Goal: Communication & Community: Answer question/provide support

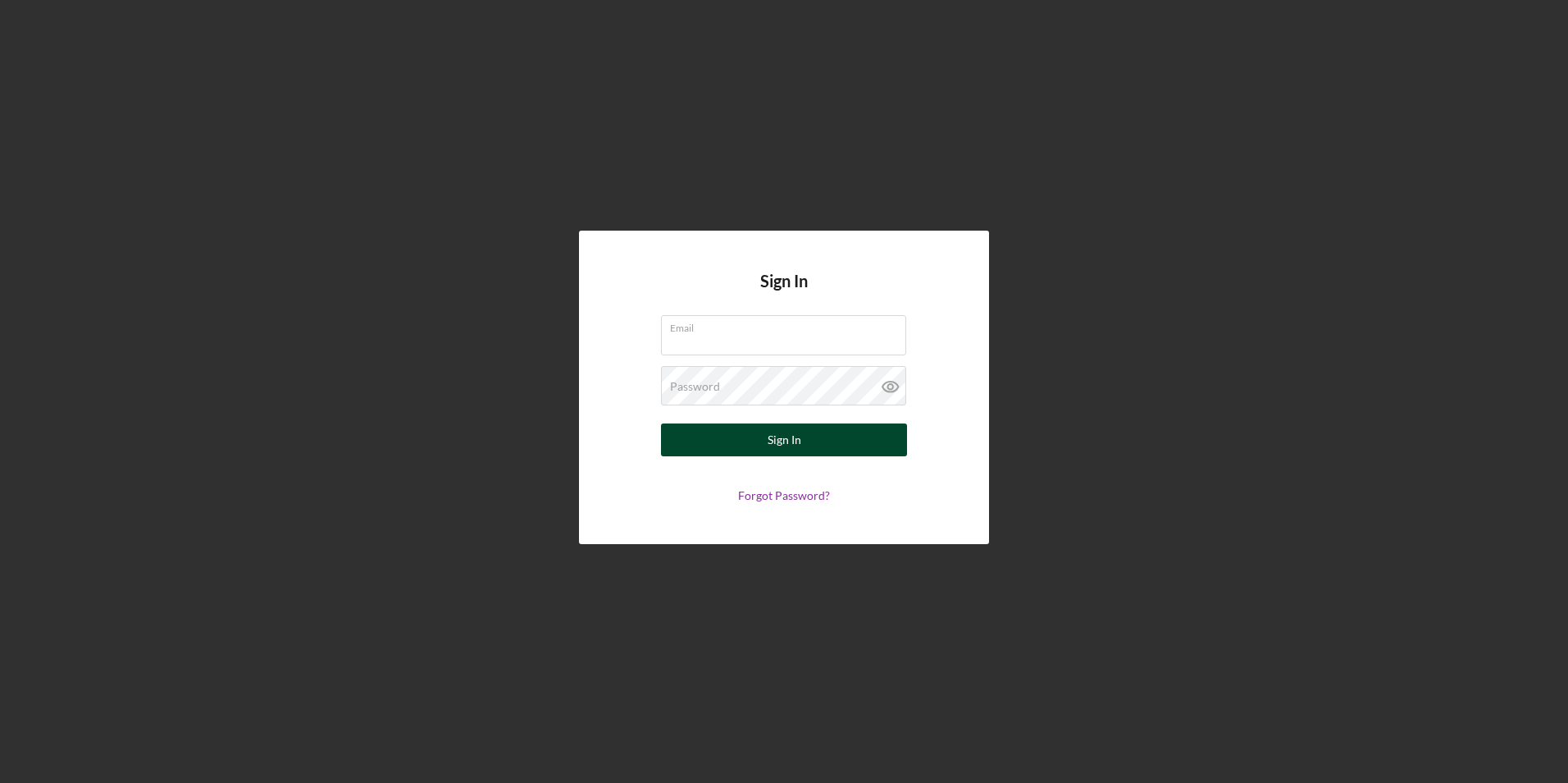
type input "[EMAIL_ADDRESS][DOMAIN_NAME]"
click at [825, 439] on button "Sign In" at bounding box center [784, 440] width 246 height 33
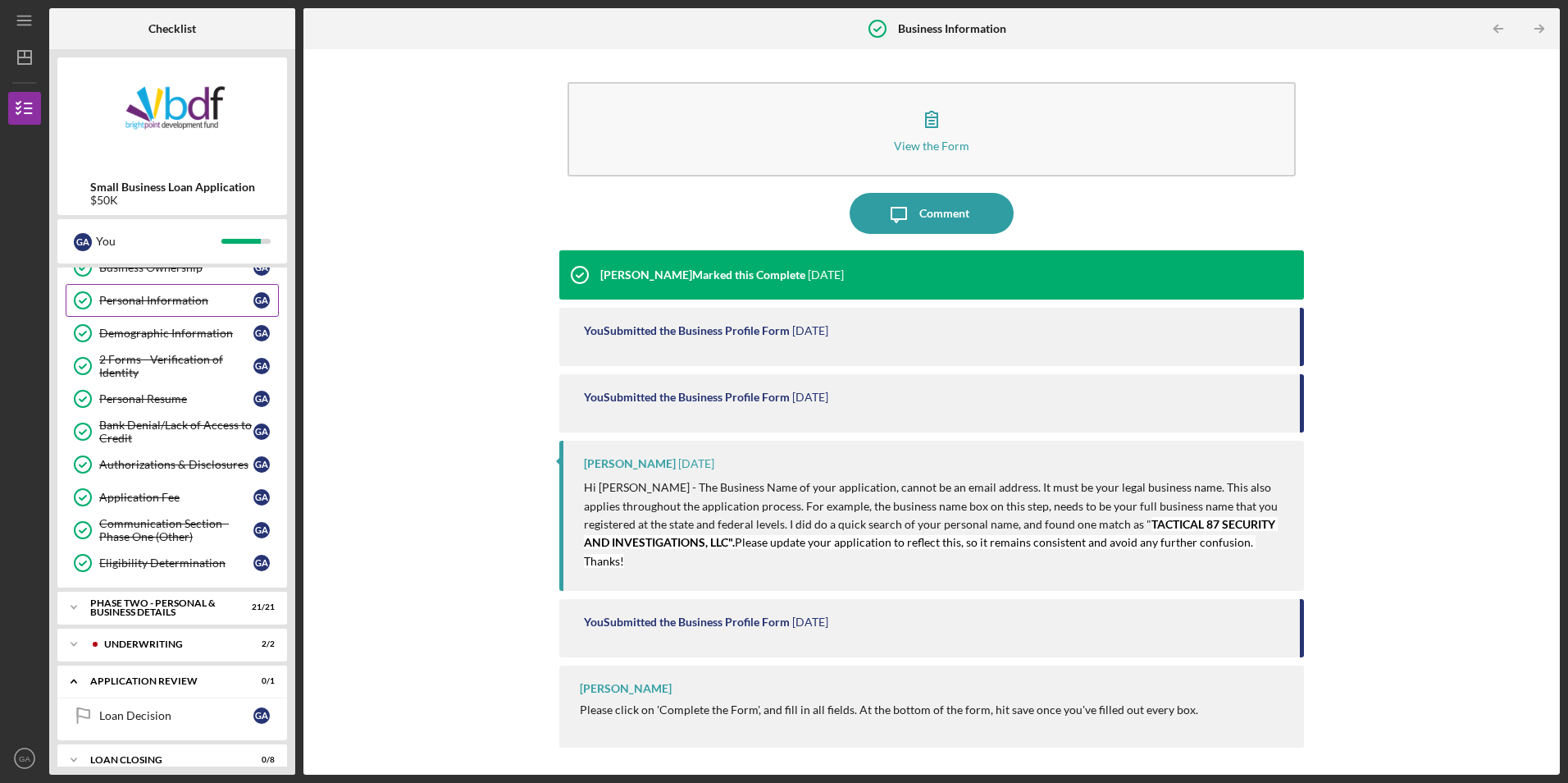
scroll to position [135, 0]
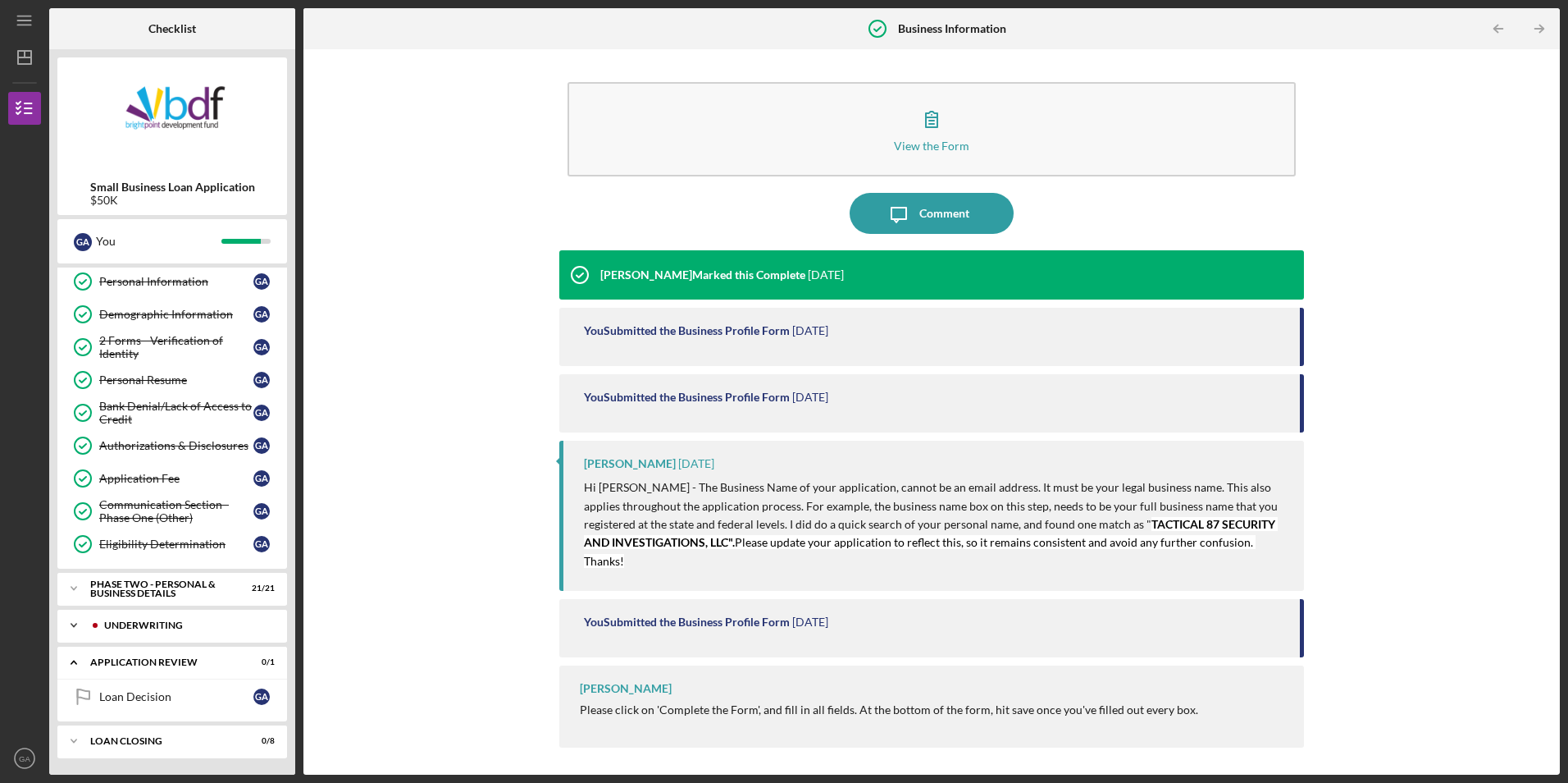
click at [156, 619] on div "Icon/Expander Underwriting 2 / 2" at bounding box center [172, 624] width 230 height 33
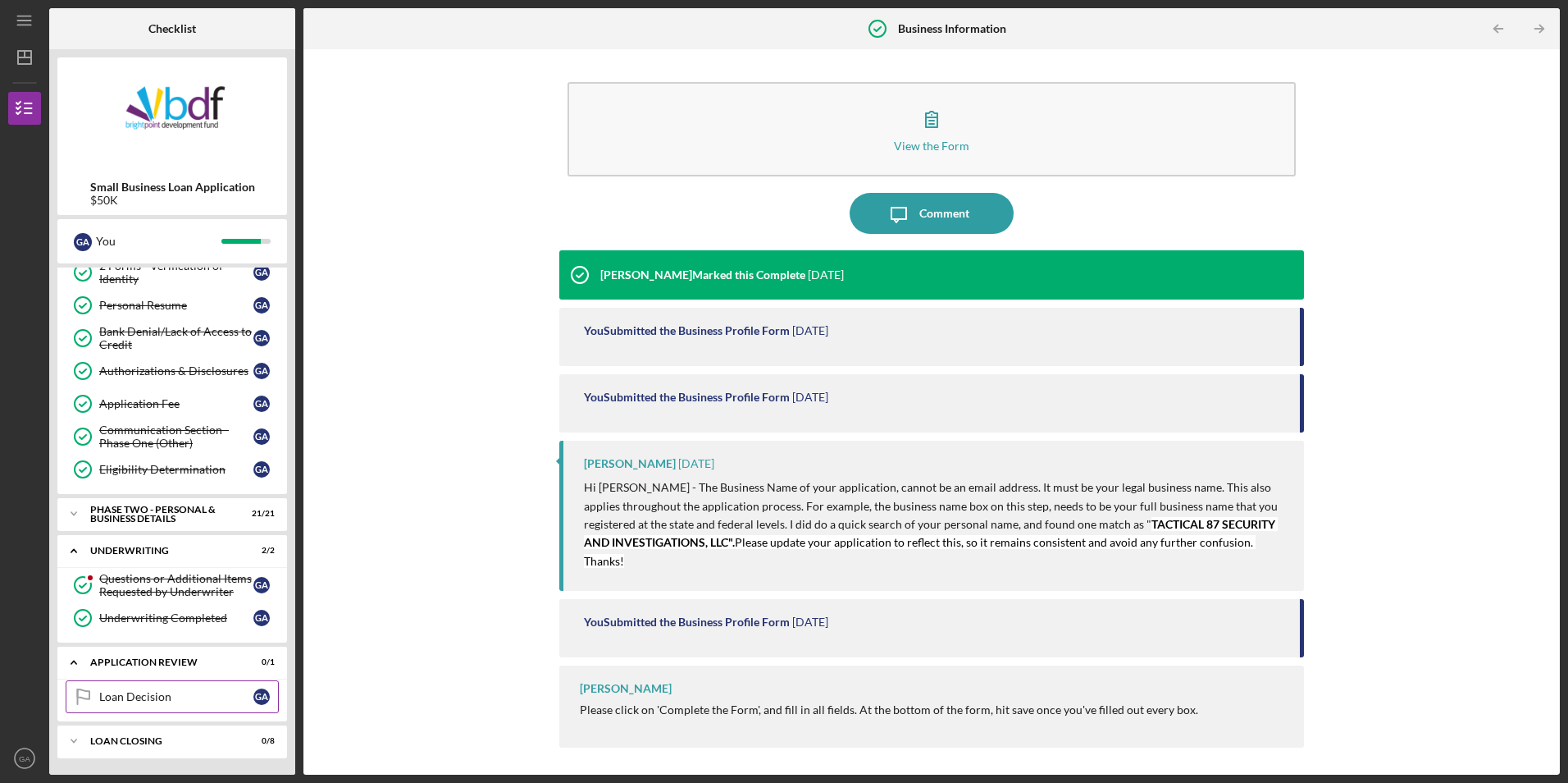
click at [199, 694] on div "Loan Decision" at bounding box center [176, 697] width 155 height 13
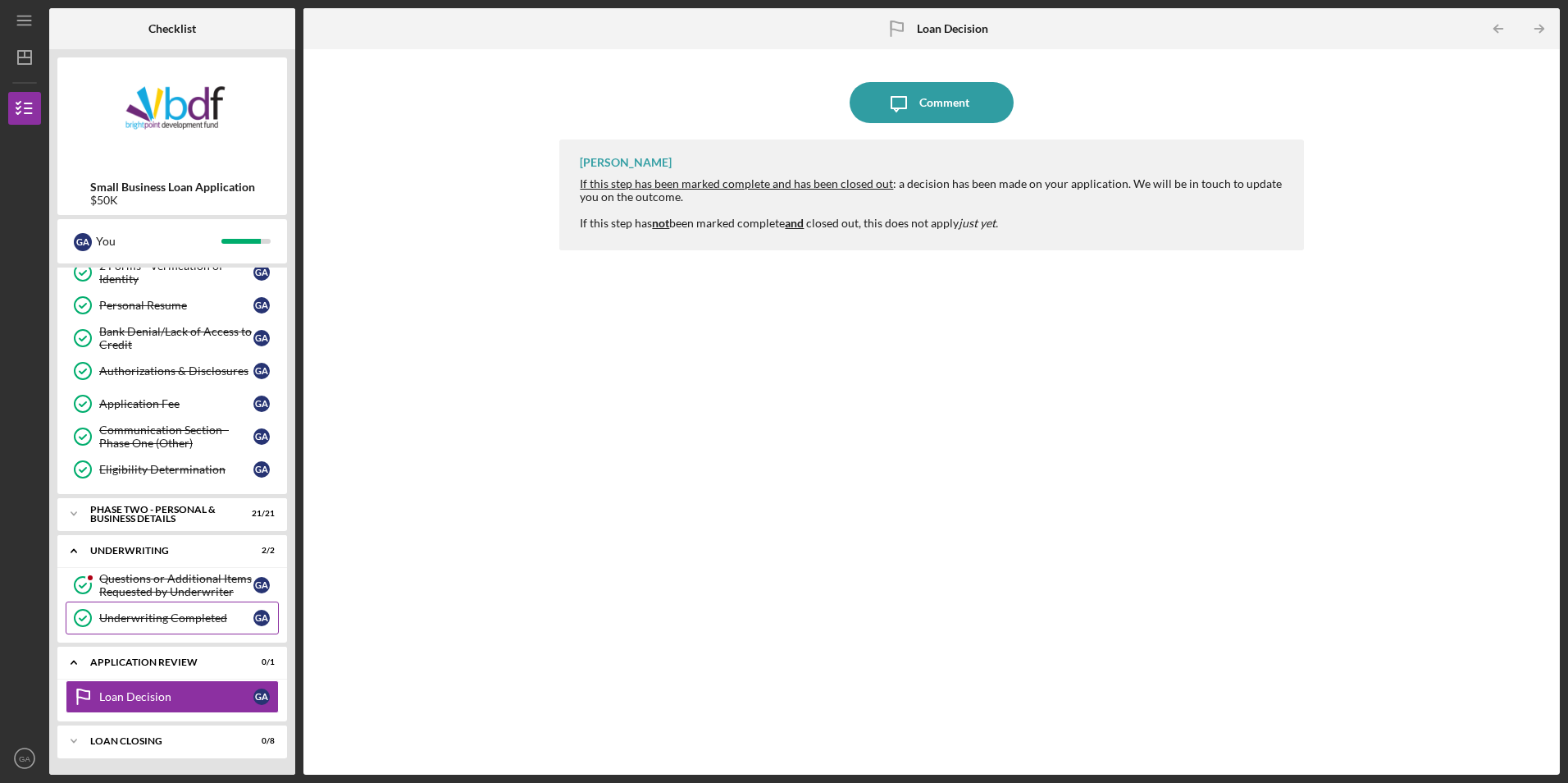
click at [168, 613] on div "Underwriting Completed" at bounding box center [176, 618] width 155 height 13
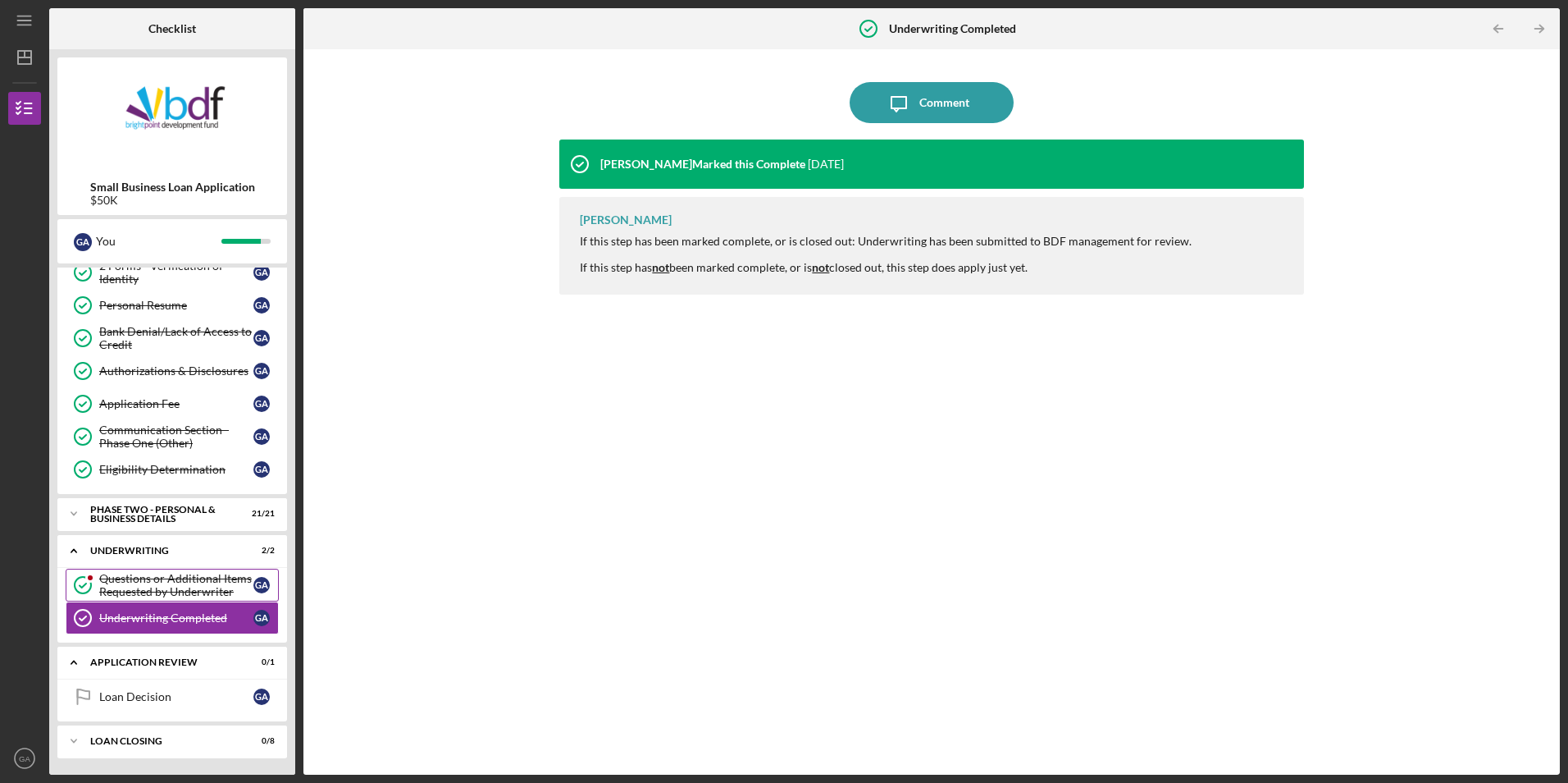
click at [162, 587] on div "Questions or Additional Items Requested by Underwriter" at bounding box center [176, 584] width 155 height 26
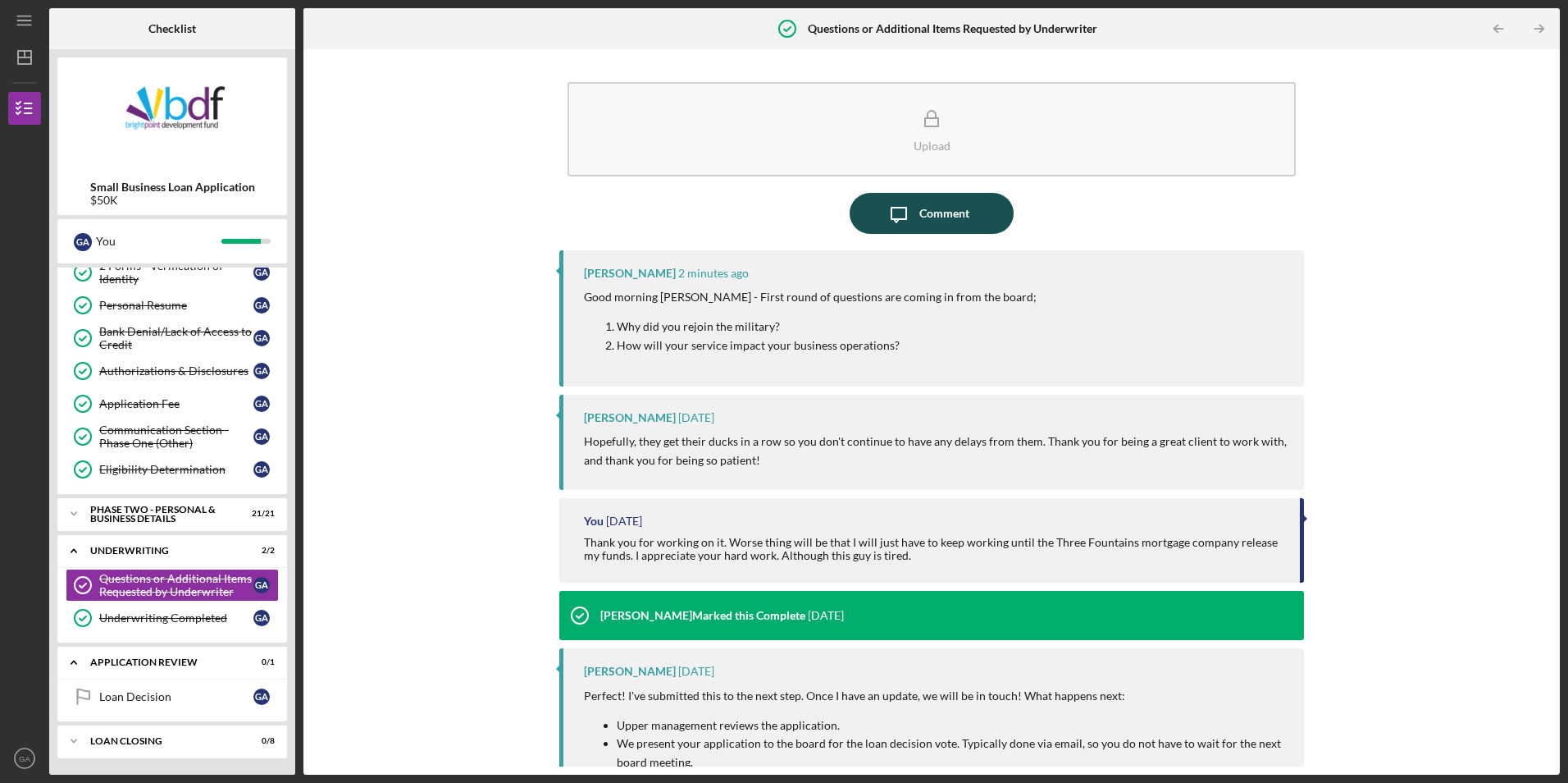
click at [900, 210] on icon "Icon/Message" at bounding box center [898, 213] width 41 height 41
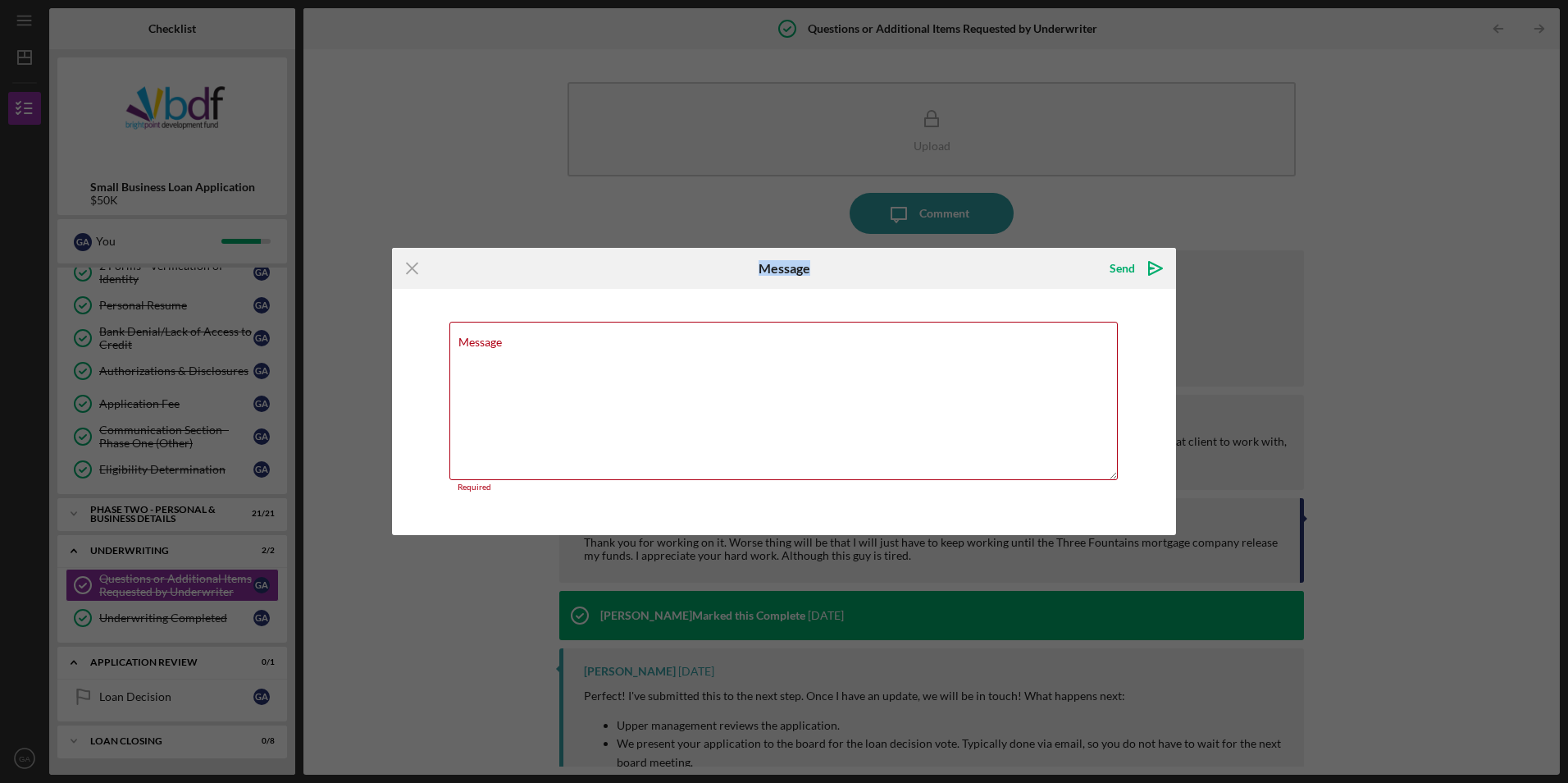
drag, startPoint x: 644, startPoint y: 264, endPoint x: 830, endPoint y: 206, distance: 194.8
click at [830, 206] on div "Icon/Menu Close Message Send Icon/icon-invite-send Message Required Cancel Send…" at bounding box center [784, 391] width 1568 height 783
click at [516, 359] on textarea "Message" at bounding box center [784, 400] width 668 height 158
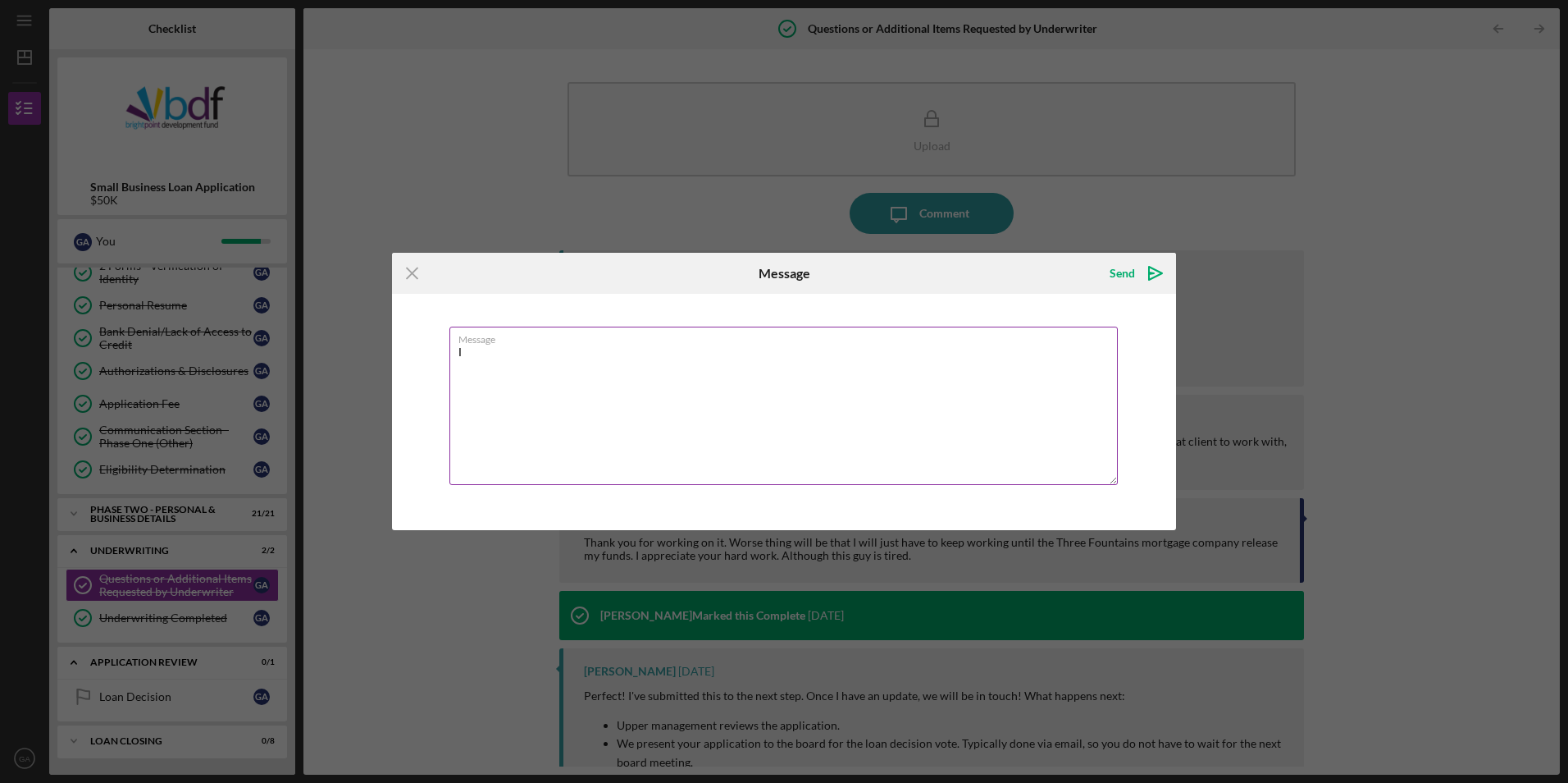
type textarea "I"
click at [957, 354] on textarea "Thank you for the question. I was in the process of retiring and there were som…" at bounding box center [784, 405] width 668 height 158
click at [667, 366] on textarea "Thank you for the question. I was in the process of retiring and there were som…" at bounding box center [784, 405] width 668 height 158
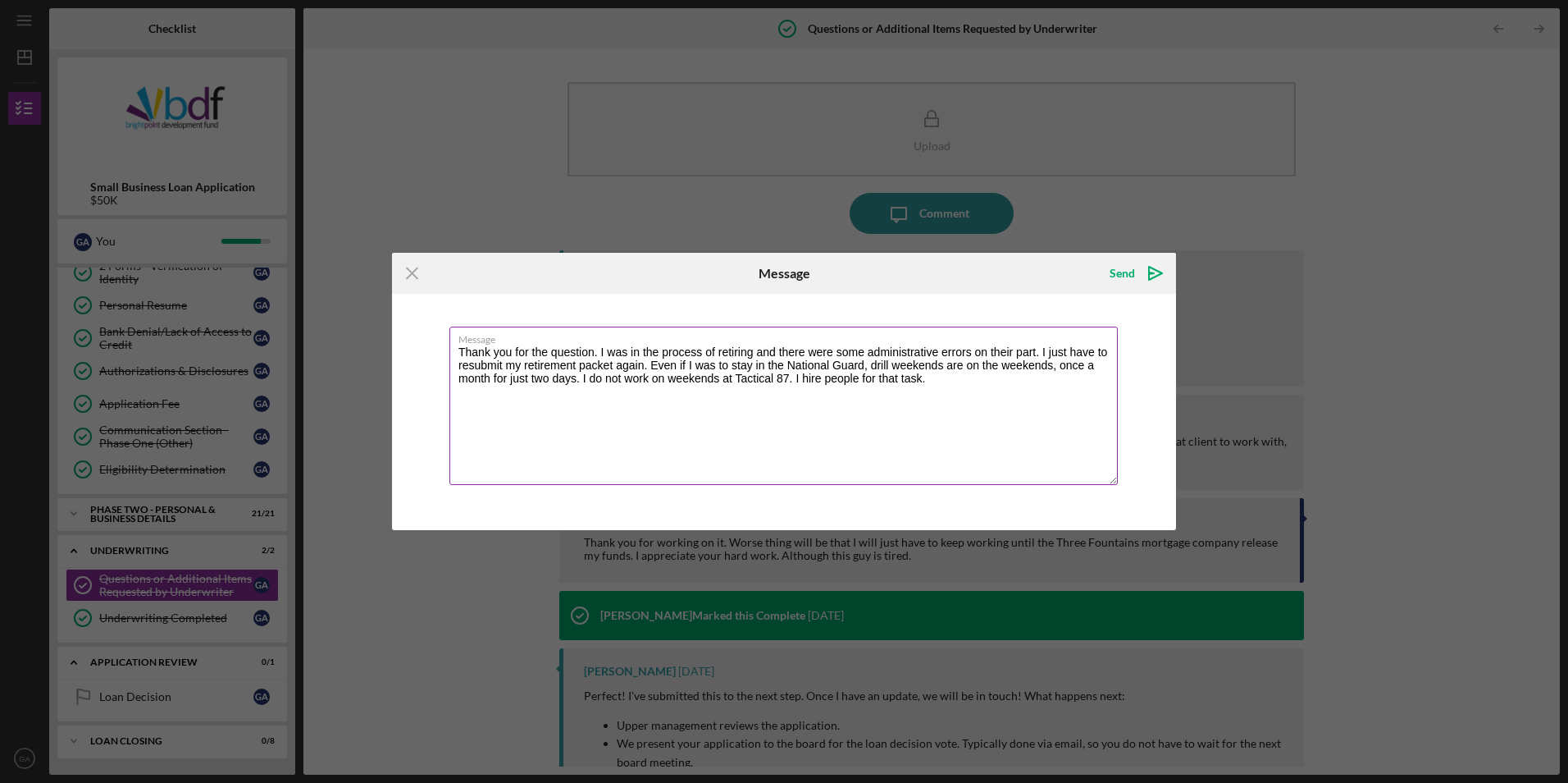
click at [1034, 348] on textarea "Thank you for the question. I was in the process of retiring and there were som…" at bounding box center [784, 405] width 668 height 158
click at [690, 376] on textarea "Thank you for the question. I was in the process of retiring and there were som…" at bounding box center [784, 405] width 668 height 158
click at [510, 394] on textarea "Thank you for the question. I was in the process of retiring and there were som…" at bounding box center [784, 405] width 668 height 158
click at [1058, 381] on textarea "Thank you for the question. I was in the process of retiring and there were som…" at bounding box center [784, 405] width 668 height 158
drag, startPoint x: 1066, startPoint y: 377, endPoint x: 1108, endPoint y: 381, distance: 42.2
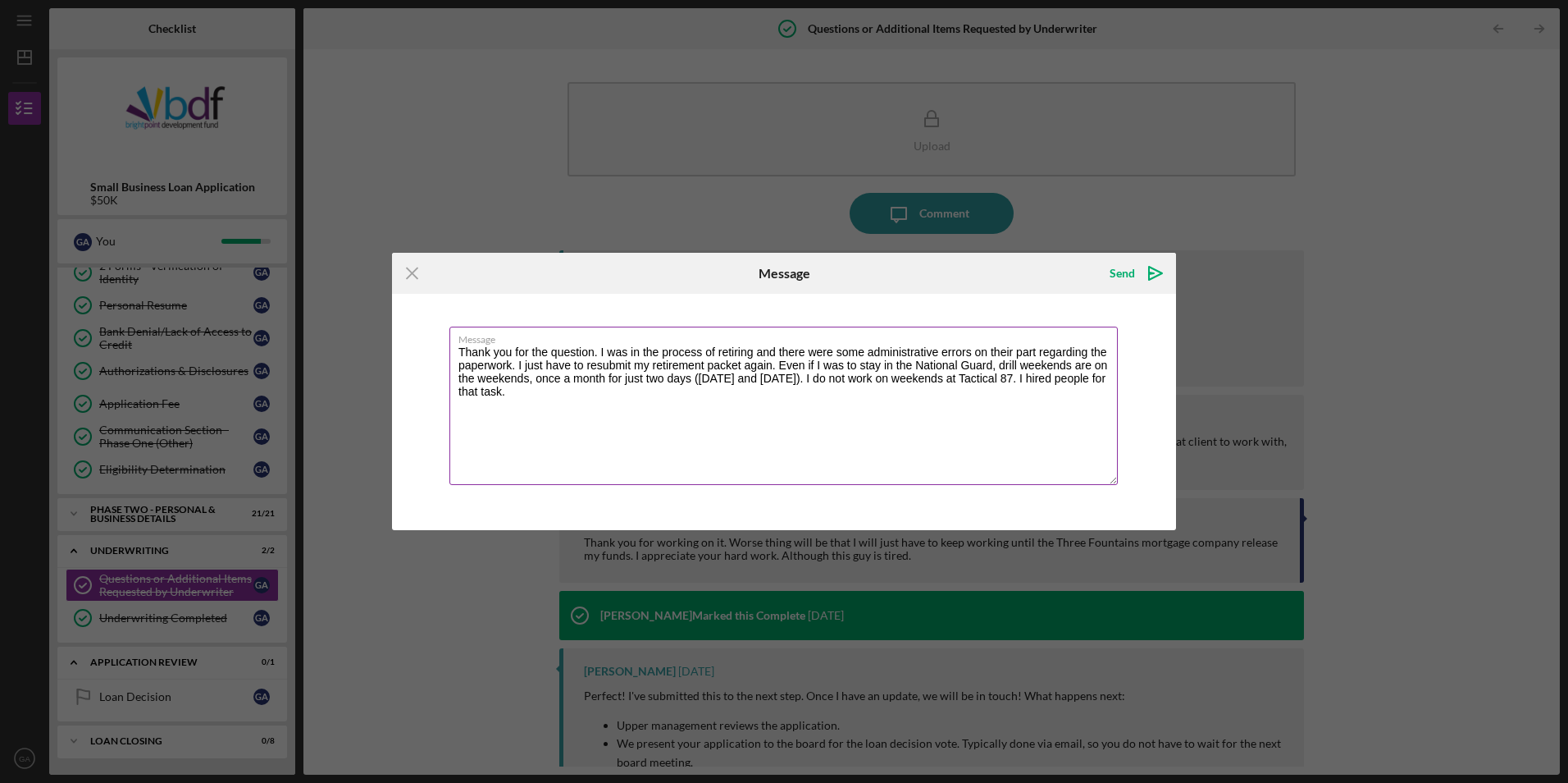
click at [1108, 381] on textarea "Thank you for the question. I was in the process of retiring and there were som…" at bounding box center [784, 405] width 668 height 158
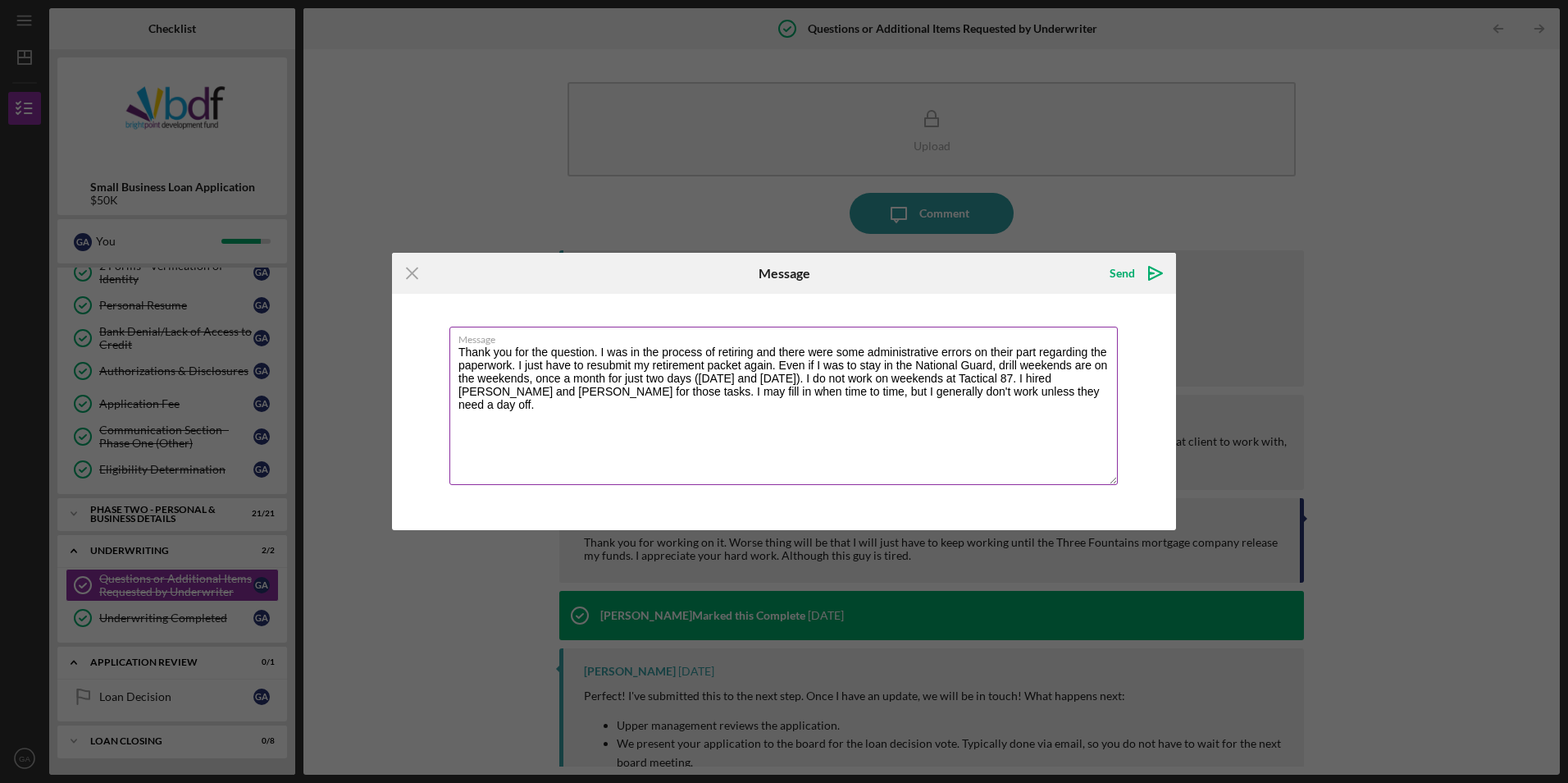
click at [946, 392] on textarea "Thank you for the question. I was in the process of retiring and there were som…" at bounding box center [784, 405] width 668 height 158
click at [975, 389] on textarea "Thank you for the question. I was in the process of retiring and there were som…" at bounding box center [784, 405] width 668 height 158
type textarea "Thank you for the question. I was in the process of retiring and there were som…"
click at [1140, 267] on icon "Icon/icon-invite-send" at bounding box center [1155, 272] width 41 height 41
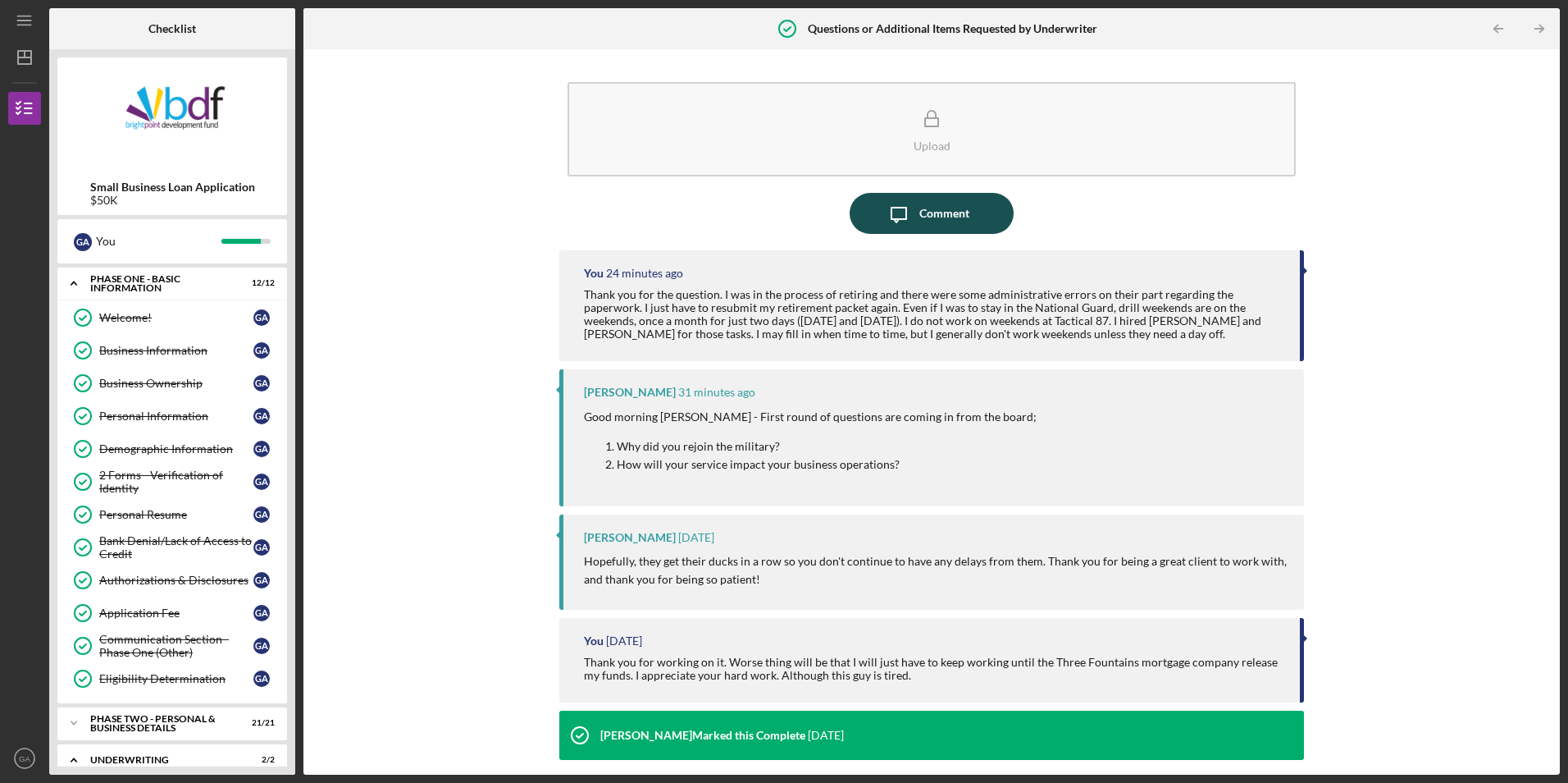
click at [903, 216] on icon "Icon/Message" at bounding box center [898, 213] width 41 height 41
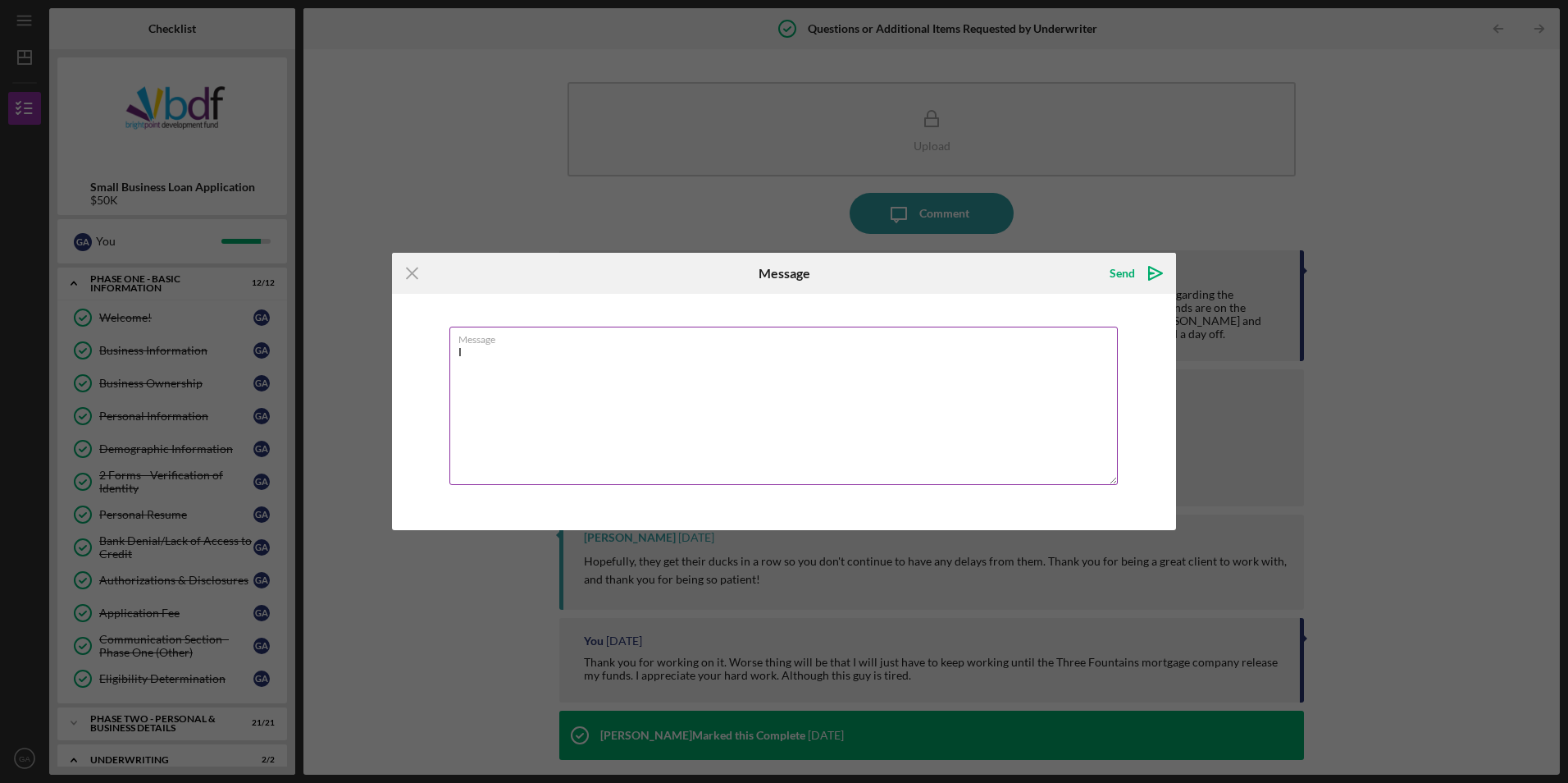
type textarea "I"
type textarea "W"
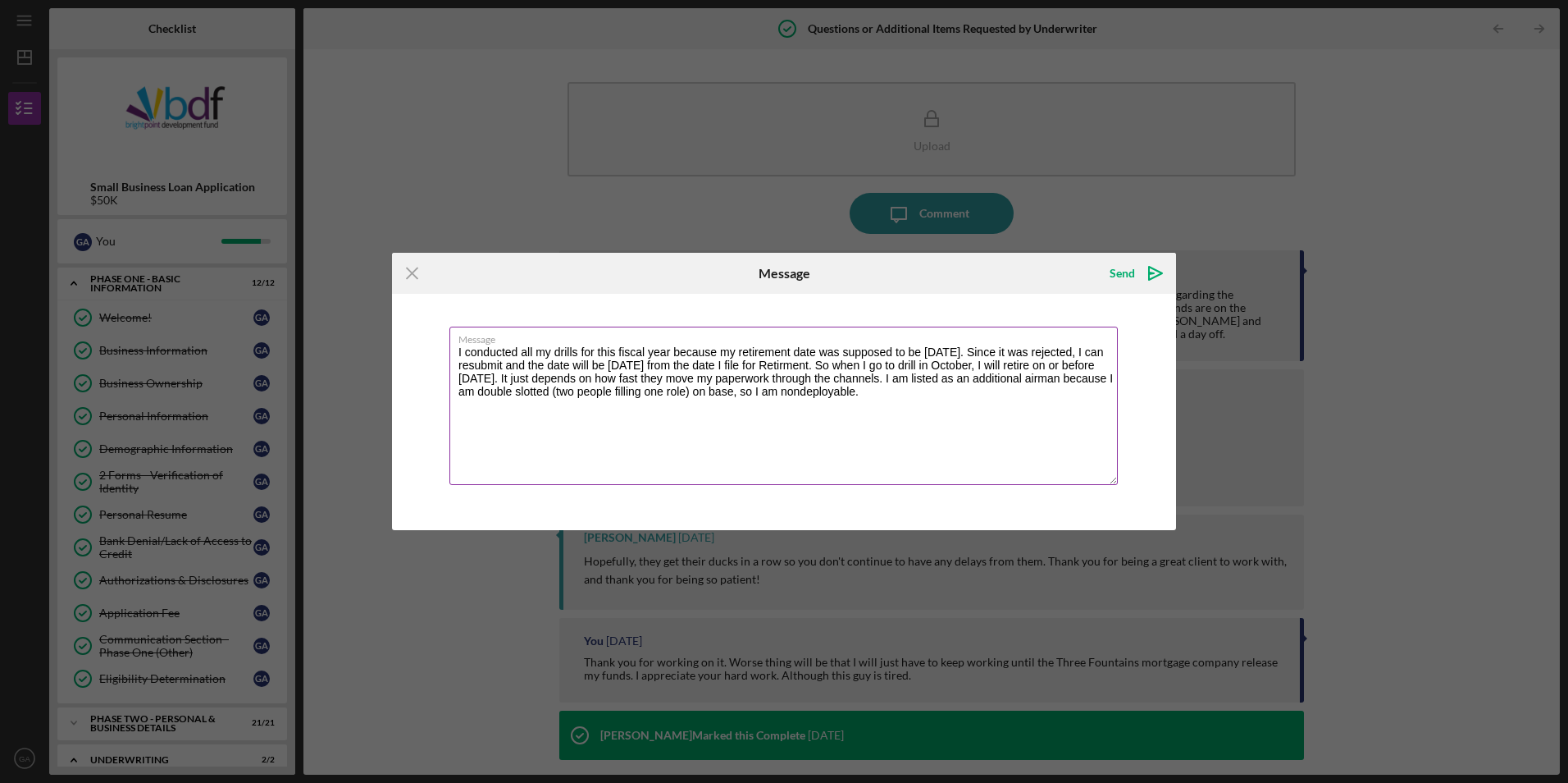
click at [883, 361] on textarea "I conducted all my drills for this fiscal year because my retirement date was s…" at bounding box center [784, 405] width 668 height 158
click at [939, 363] on textarea "I conducted all my drills for this fiscal year because my retirement date was s…" at bounding box center [784, 405] width 668 height 158
click at [621, 378] on textarea "I conducted all my drills for this fiscal year because my retirement date was s…" at bounding box center [784, 405] width 668 height 158
click at [1035, 379] on textarea "I conducted all my drills for this fiscal year because my retirement date was s…" at bounding box center [784, 405] width 668 height 158
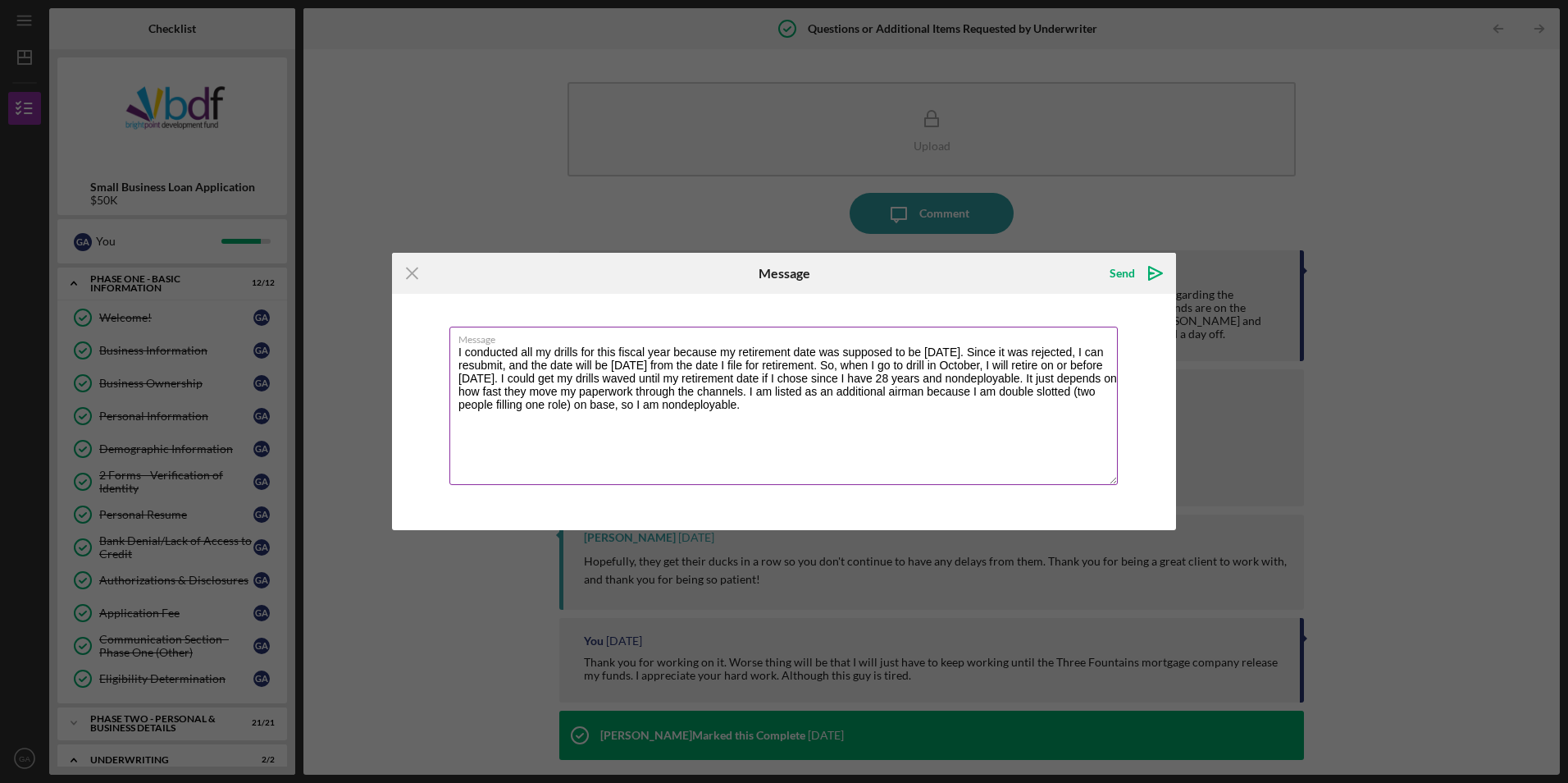
click at [916, 391] on textarea "I conducted all my drills for this fiscal year because my retirement date was s…" at bounding box center [784, 405] width 668 height 158
click at [911, 406] on textarea "I conducted all my drills for this fiscal year because my retirement date was s…" at bounding box center [784, 405] width 668 height 158
click at [1076, 403] on textarea "I conducted all my drills for this fiscal year because my retirement date was s…" at bounding box center [784, 405] width 668 height 158
type textarea "I conducted all my drills for this fiscal year because my retirement date was s…"
click at [1138, 277] on icon "Icon/icon-invite-send" at bounding box center [1155, 272] width 41 height 41
